Goal: Information Seeking & Learning: Learn about a topic

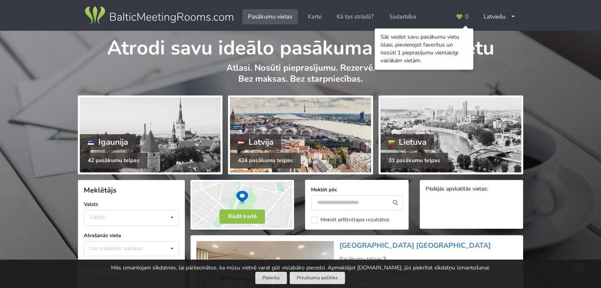
click at [324, 139] on div at bounding box center [300, 135] width 141 height 75
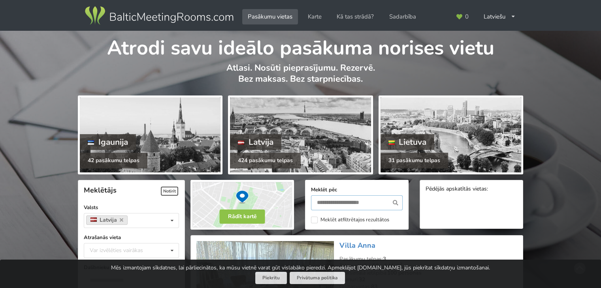
click at [351, 200] on input "text" at bounding box center [357, 202] width 92 height 15
type input "*******"
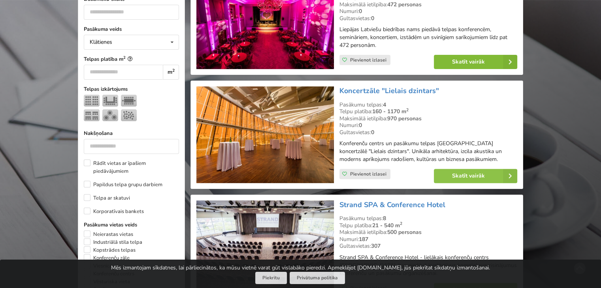
scroll to position [256, 0]
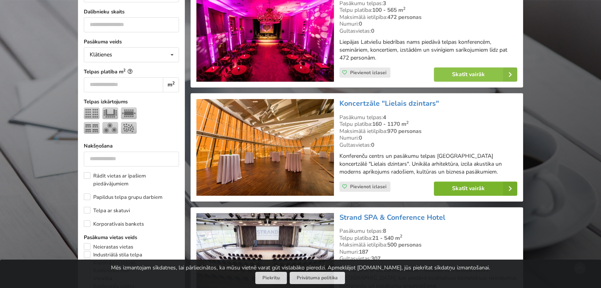
click at [463, 189] on link "Skatīt vairāk" at bounding box center [475, 189] width 83 height 14
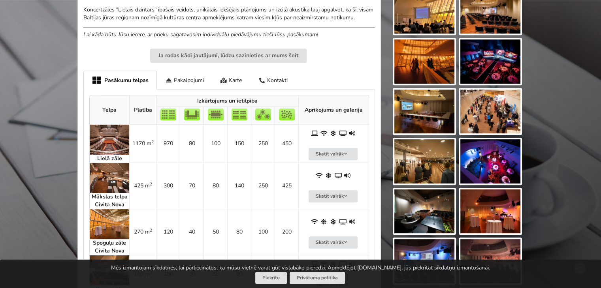
scroll to position [355, 0]
click at [174, 71] on div "Pakalpojumi" at bounding box center [184, 80] width 55 height 19
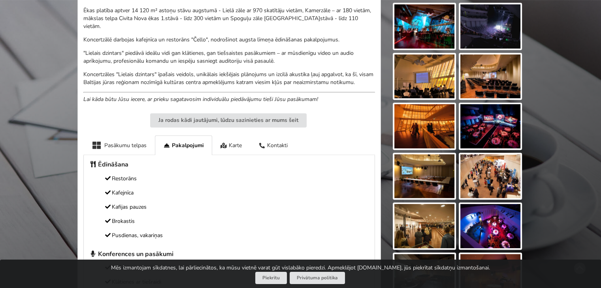
scroll to position [276, 0]
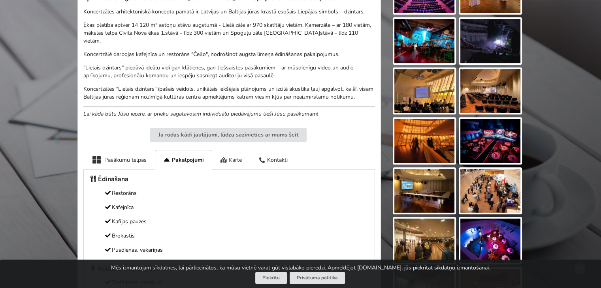
click at [239, 154] on div "Karte" at bounding box center [231, 159] width 38 height 19
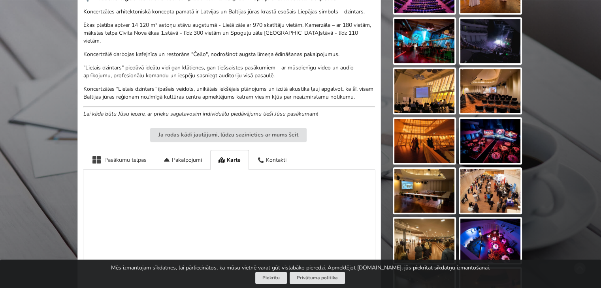
click at [125, 154] on div "Pasākumu telpas" at bounding box center [118, 159] width 71 height 19
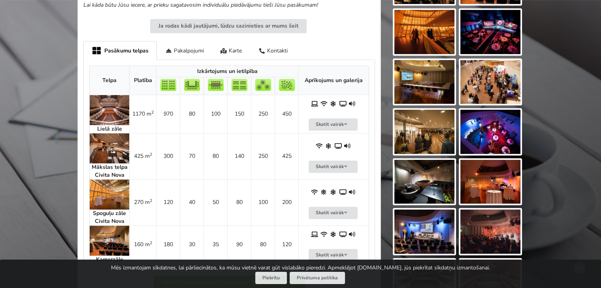
scroll to position [395, 0]
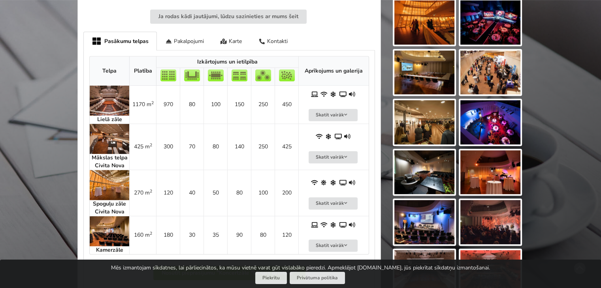
click at [112, 131] on img at bounding box center [109, 139] width 39 height 30
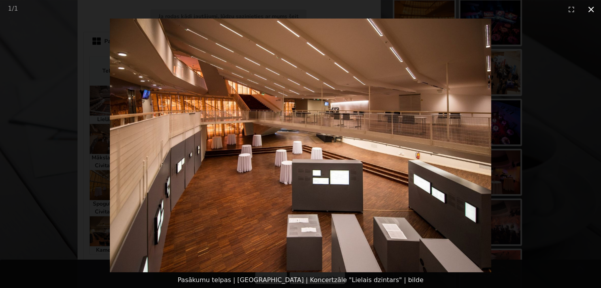
click at [589, 11] on button "Close gallery" at bounding box center [591, 9] width 20 height 19
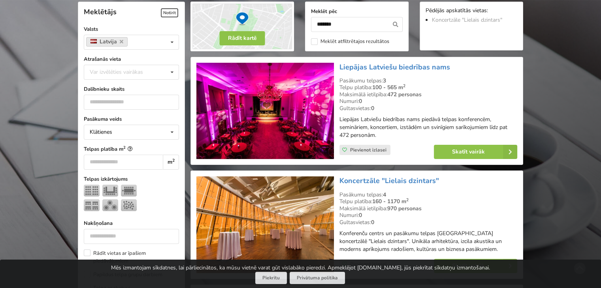
scroll to position [177, 0]
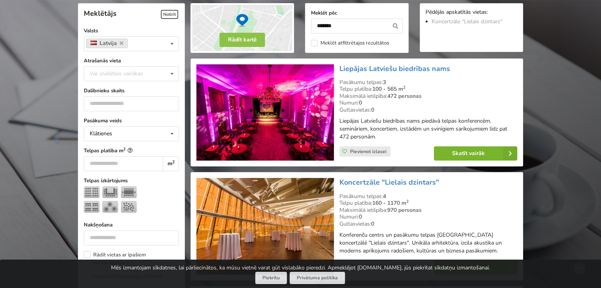
click at [471, 150] on link "Skatīt vairāk" at bounding box center [475, 153] width 83 height 14
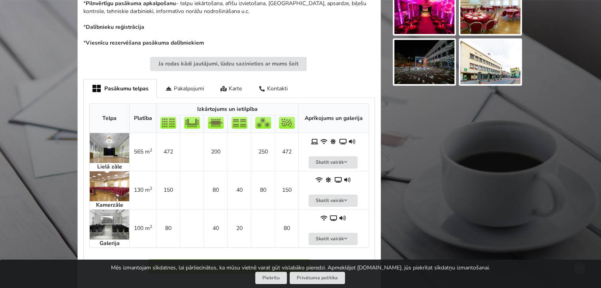
scroll to position [395, 0]
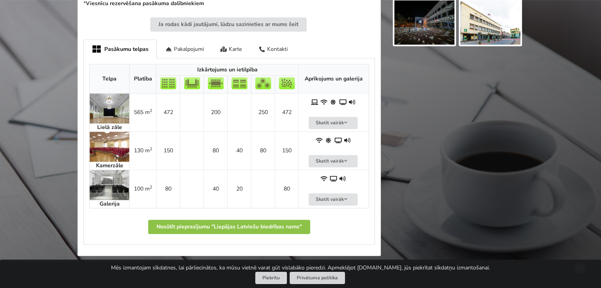
click at [111, 152] on img at bounding box center [109, 147] width 39 height 30
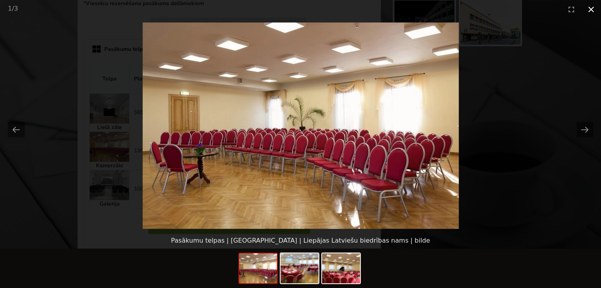
click at [588, 11] on button "Close gallery" at bounding box center [591, 9] width 20 height 19
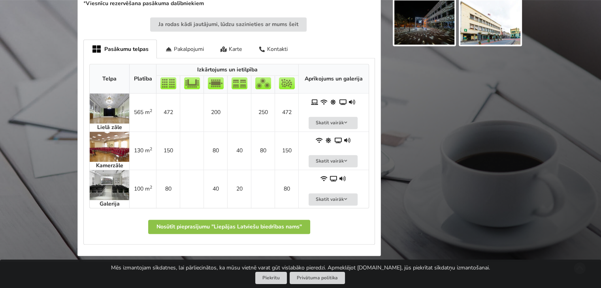
click at [103, 111] on img at bounding box center [109, 109] width 39 height 30
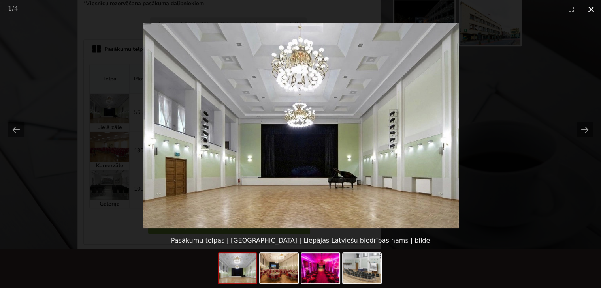
click at [595, 9] on button "Close gallery" at bounding box center [591, 9] width 20 height 19
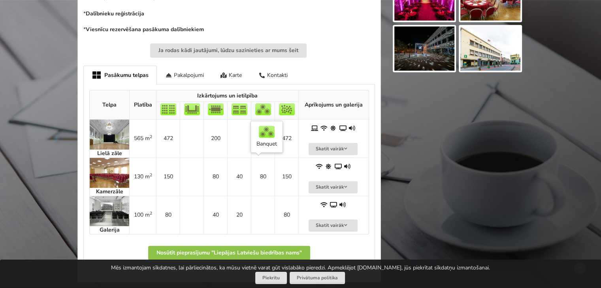
scroll to position [355, 0]
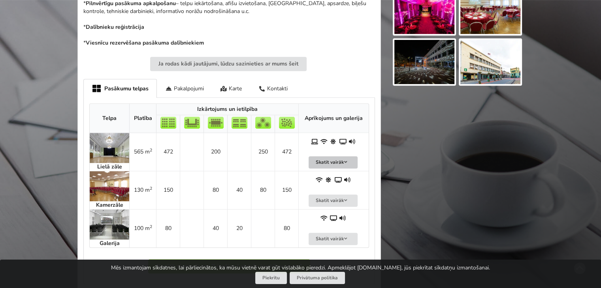
click at [342, 159] on button "Skatīt vairāk" at bounding box center [332, 162] width 49 height 12
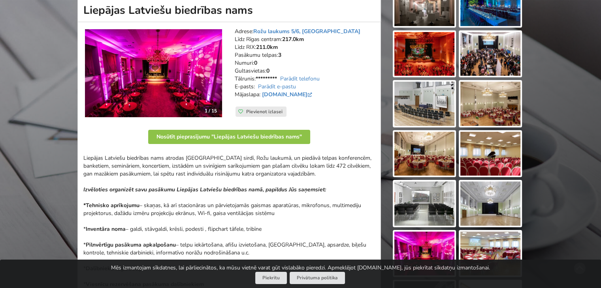
scroll to position [118, 0]
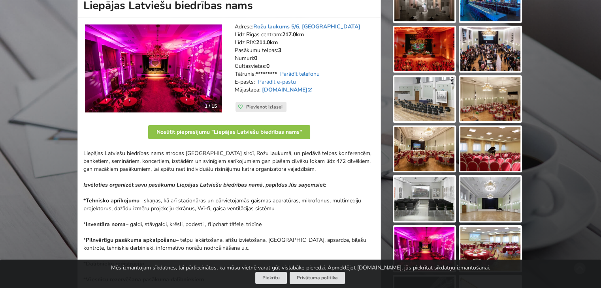
click at [302, 71] on link "Parādīt telefonu" at bounding box center [299, 74] width 39 height 8
